Goal: Task Accomplishment & Management: Use online tool/utility

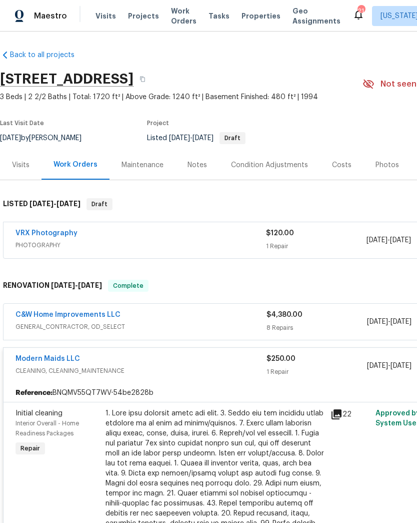
scroll to position [2, -3]
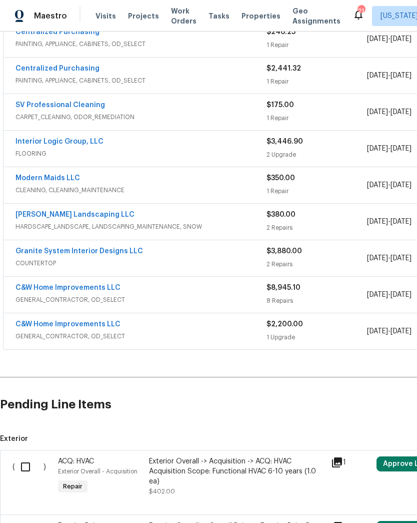
scroll to position [347, 0]
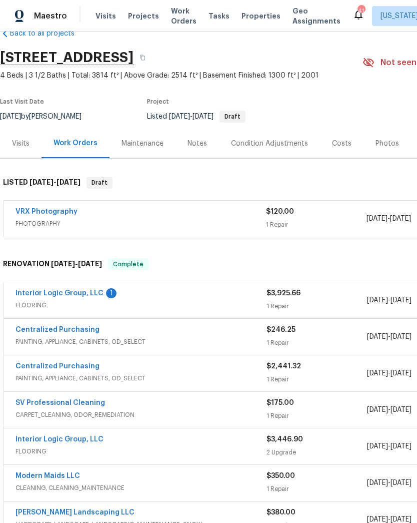
scroll to position [23, 0]
click at [278, 297] on div "$3,925.66" at bounding box center [317, 293] width 101 height 10
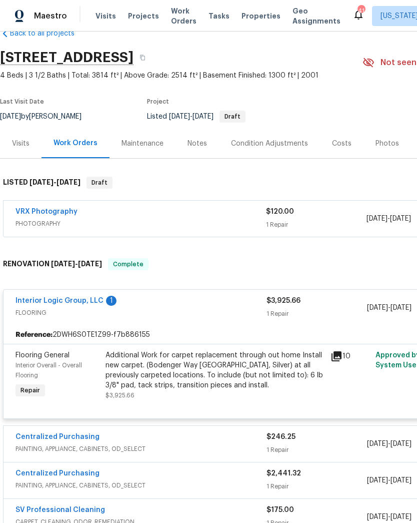
click at [235, 384] on div "Additional Work for carpet replacement through out home Install new carpet. (Bo…" at bounding box center [215, 370] width 219 height 40
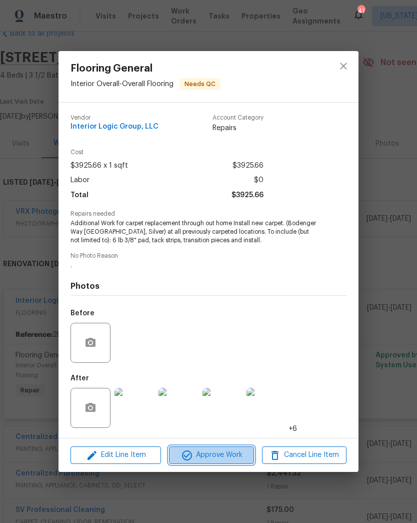
click at [218, 453] on span "Approve Work" at bounding box center [211, 455] width 79 height 13
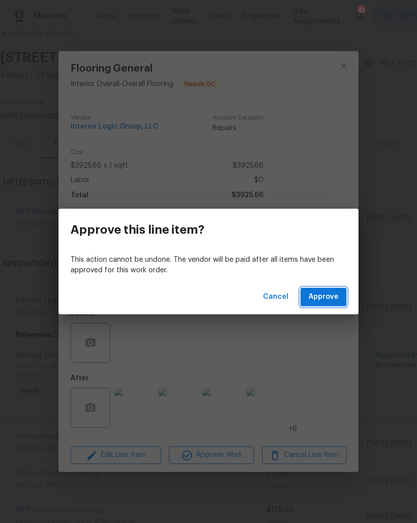
click at [328, 295] on span "Approve" at bounding box center [324, 297] width 30 height 13
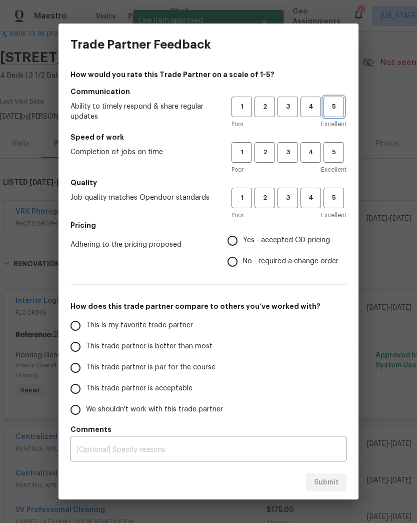
click at [333, 106] on span "5" at bounding box center [334, 107] width 19 height 12
click at [336, 154] on span "5" at bounding box center [334, 153] width 19 height 12
click at [330, 195] on span "5" at bounding box center [334, 198] width 19 height 12
click at [238, 245] on input "Yes - accepted OD pricing" at bounding box center [232, 240] width 21 height 21
radio input "true"
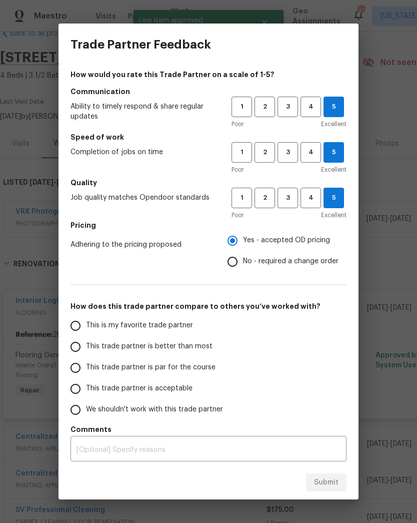
click at [74, 325] on input "This is my favorite trade partner" at bounding box center [75, 325] width 21 height 21
click at [335, 481] on span "Submit" at bounding box center [326, 482] width 25 height 13
radio input "true"
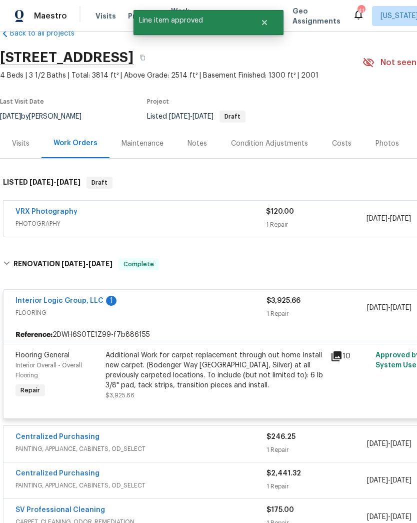
radio input "false"
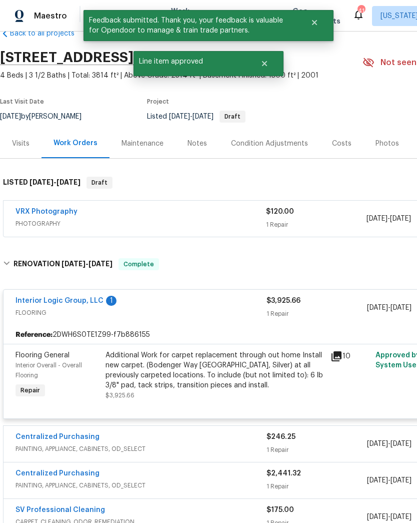
click at [87, 297] on link "Interior Logic Group, LLC" at bounding box center [60, 300] width 88 height 7
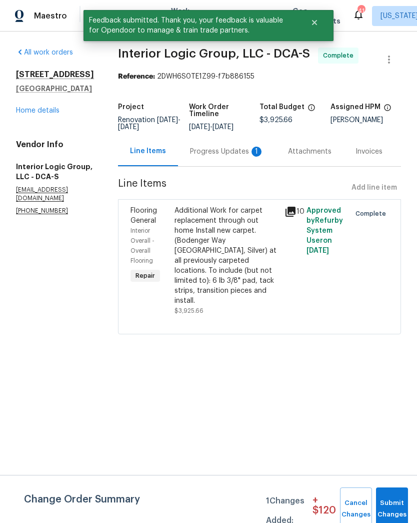
click at [218, 157] on div "Progress Updates 1" at bounding box center [227, 152] width 74 height 10
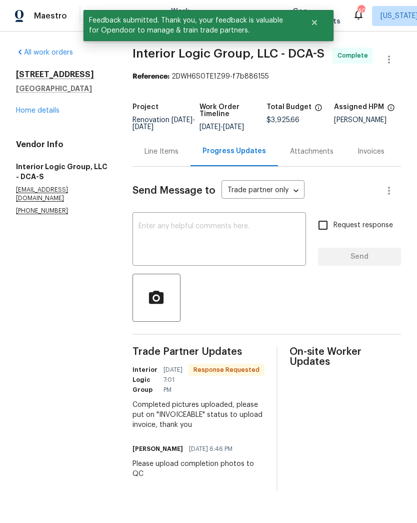
click at [234, 243] on textarea at bounding box center [220, 240] width 162 height 35
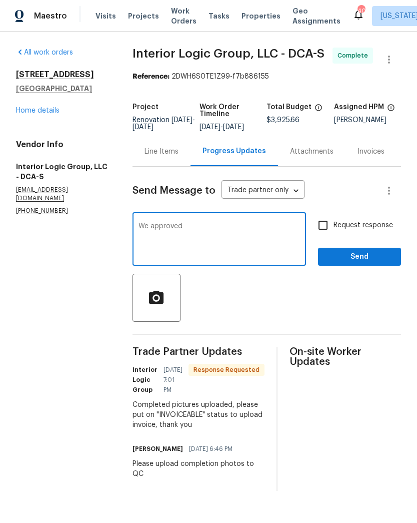
click at [151, 231] on textarea "We approved" at bounding box center [220, 240] width 162 height 35
type textarea "Qc approved"
click at [324, 231] on input "Request response" at bounding box center [323, 225] width 21 height 21
checkbox input "true"
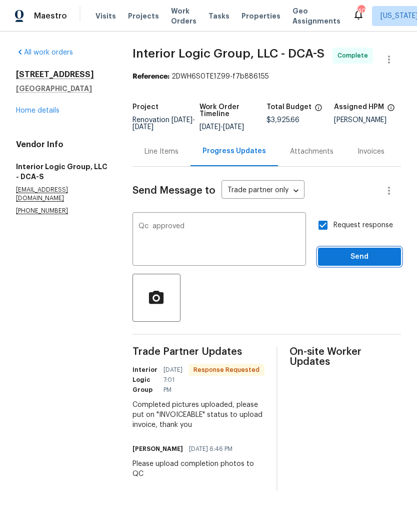
click at [353, 261] on span "Send" at bounding box center [359, 257] width 67 height 13
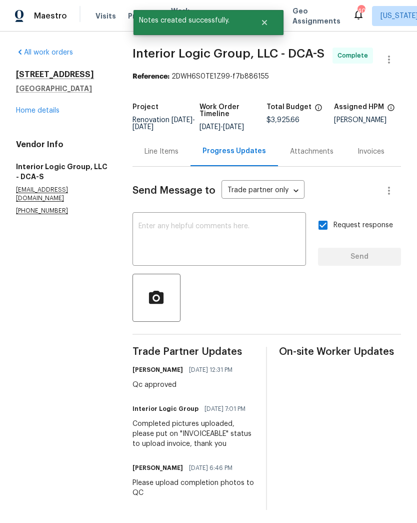
click at [40, 113] on link "Home details" at bounding box center [38, 110] width 44 height 7
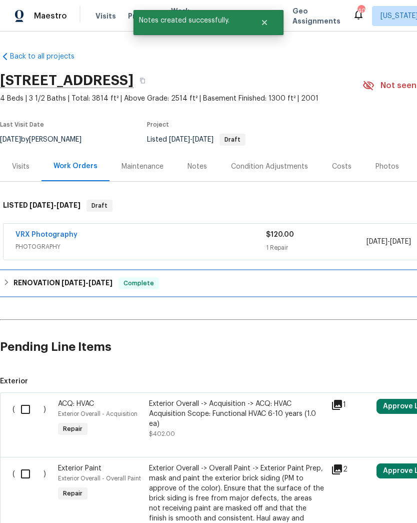
click at [41, 289] on div "RENOVATION 8/12/25 - 8/30/25 Complete" at bounding box center [282, 283] width 565 height 24
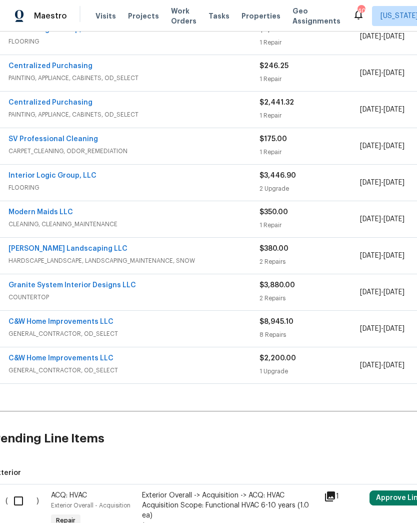
scroll to position [287, 7]
click at [216, 330] on span "GENERAL_CONTRACTOR, OD_SELECT" at bounding box center [134, 334] width 251 height 10
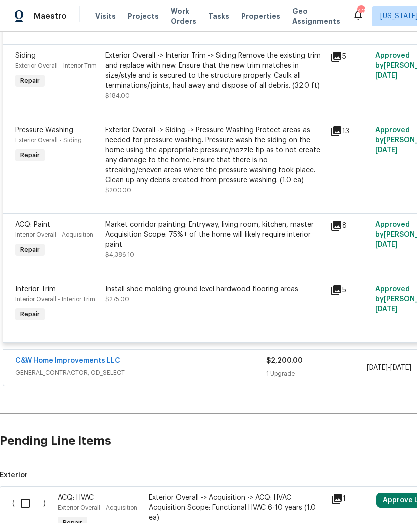
scroll to position [983, 0]
click at [252, 368] on div "C&W Home Improvements LLC" at bounding box center [141, 362] width 251 height 12
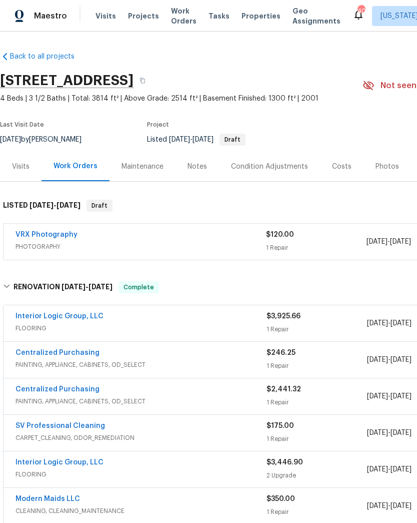
scroll to position [0, 0]
click at [191, 169] on div "Notes" at bounding box center [198, 167] width 20 height 10
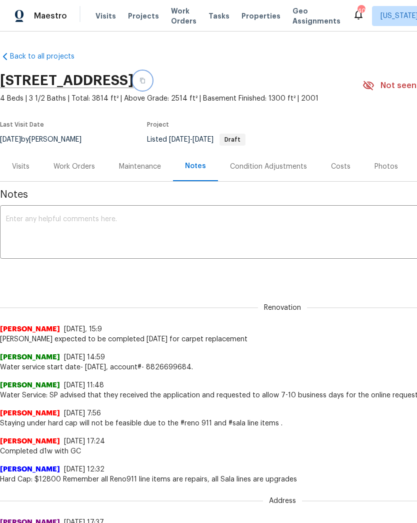
click at [152, 78] on button "button" at bounding box center [143, 81] width 18 height 18
